Goal: Task Accomplishment & Management: Use online tool/utility

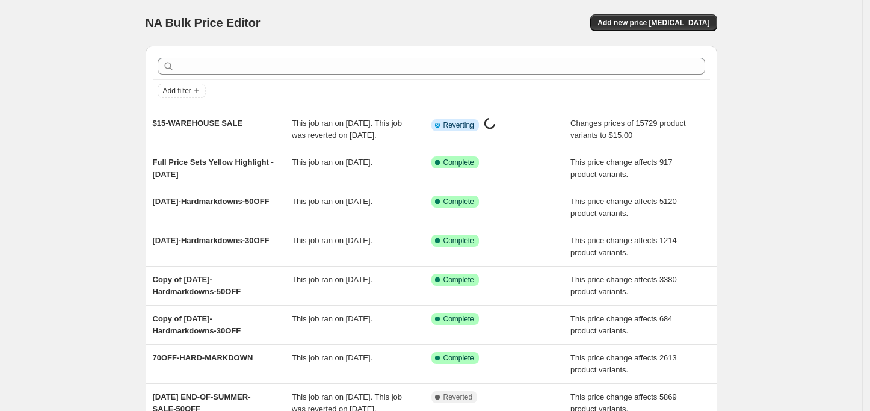
drag, startPoint x: 203, startPoint y: 120, endPoint x: 87, endPoint y: 147, distance: 119.6
click at [87, 147] on div "NA Bulk Price Editor. This page is ready NA Bulk Price Editor Add new price [ME…" at bounding box center [431, 309] width 862 height 619
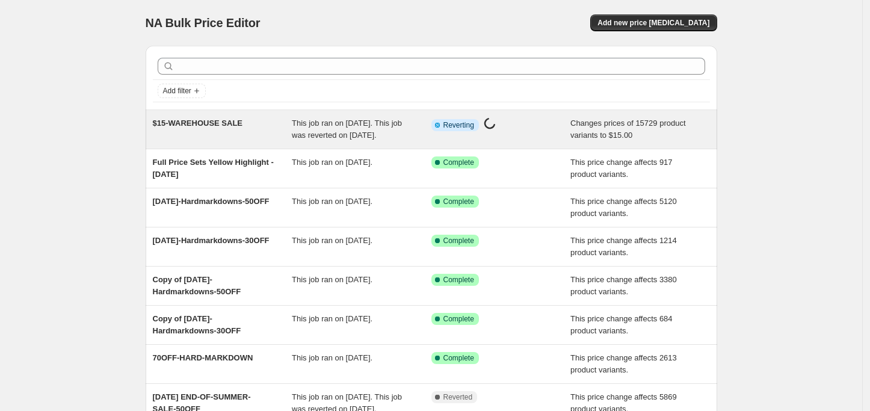
click at [188, 141] on div "$15-WAREHOUSE SALE" at bounding box center [223, 129] width 140 height 24
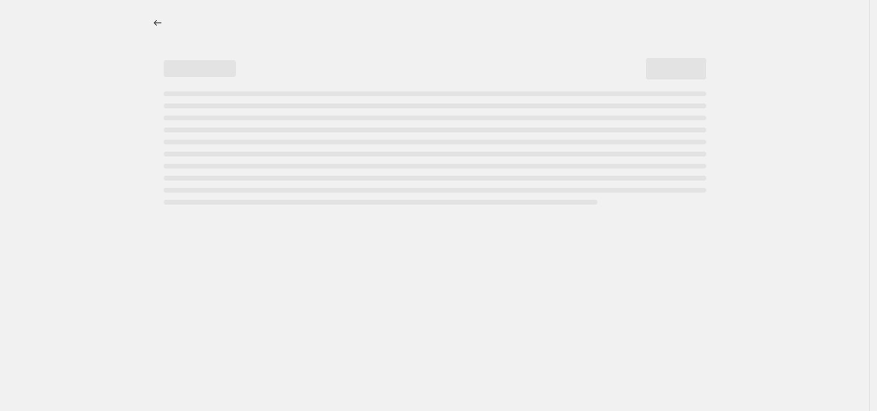
select select "no_change"
select select "tag"
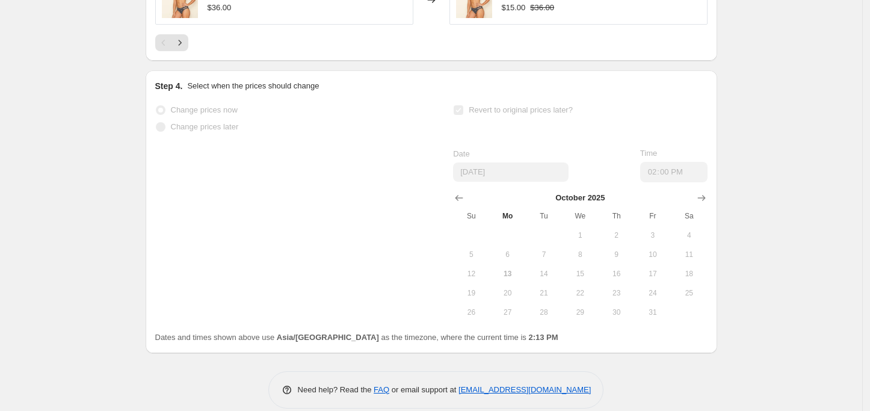
scroll to position [1033, 0]
drag, startPoint x: 63, startPoint y: 149, endPoint x: 48, endPoint y: 146, distance: 14.7
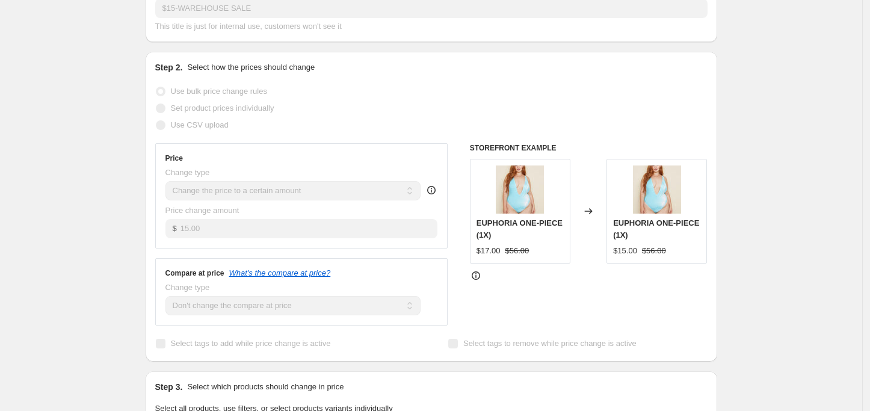
scroll to position [0, 0]
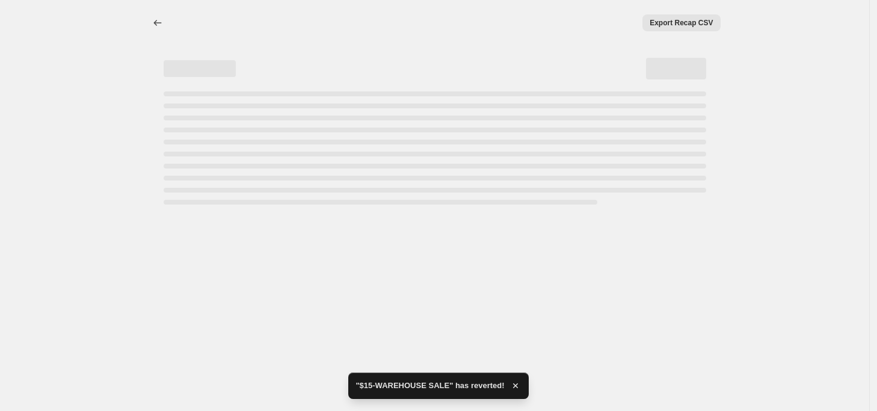
select select "no_change"
select select "tag"
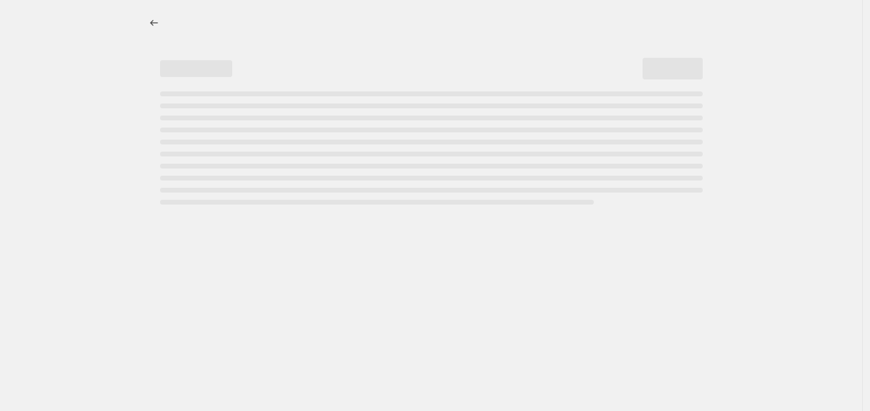
select select "no_change"
select select "tag"
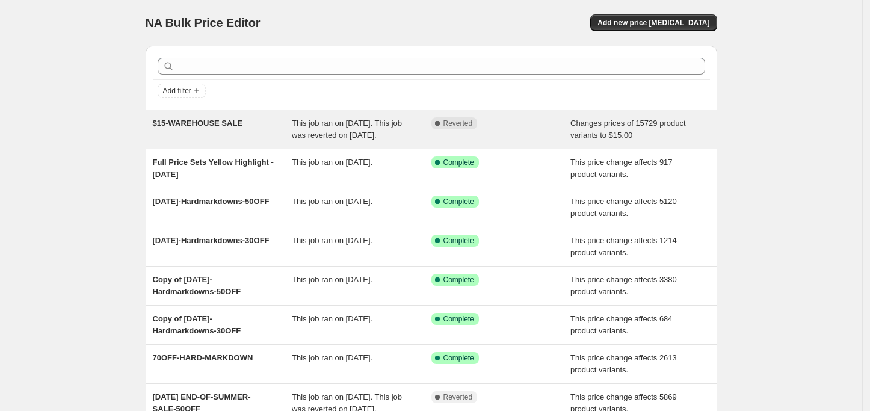
click at [544, 141] on div "Complete Reverted" at bounding box center [501, 129] width 140 height 24
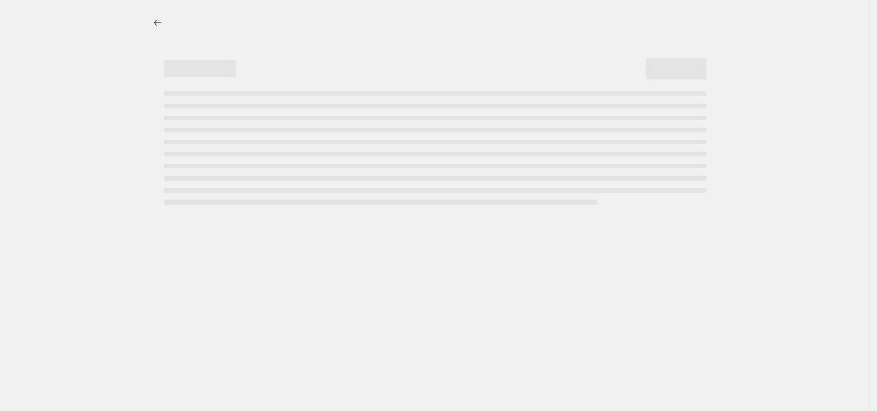
select select "no_change"
select select "tag"
